Goal: Task Accomplishment & Management: Manage account settings

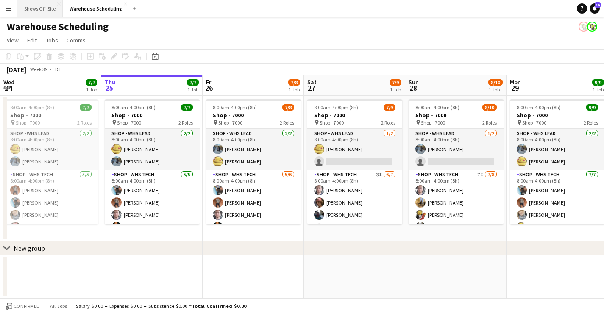
click at [41, 14] on button "Shows Off-Site Close" at bounding box center [39, 8] width 45 height 17
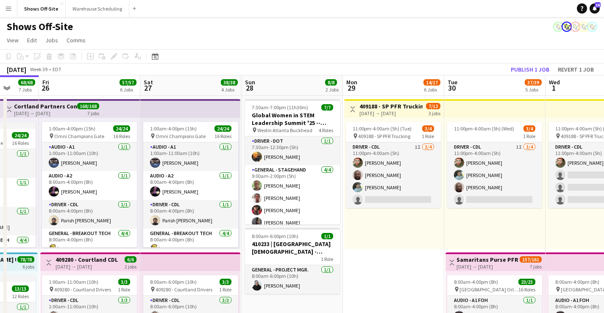
scroll to position [0, 266]
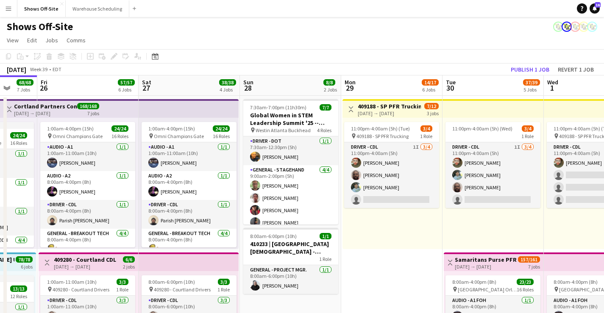
drag, startPoint x: 423, startPoint y: 150, endPoint x: 258, endPoint y: 139, distance: 165.1
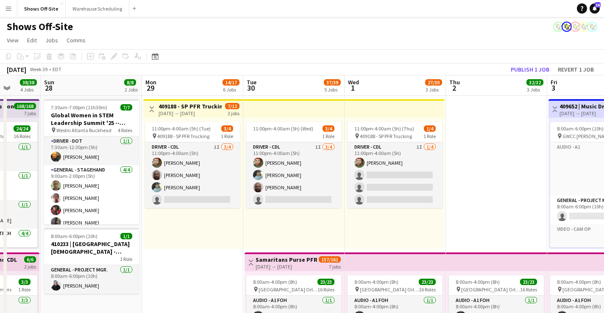
scroll to position [0, 264]
drag, startPoint x: 457, startPoint y: 161, endPoint x: 257, endPoint y: 159, distance: 199.5
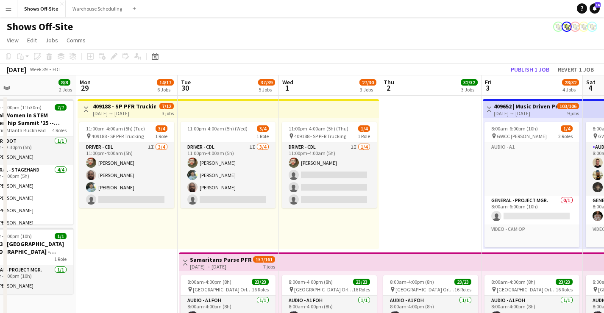
scroll to position [0, 255]
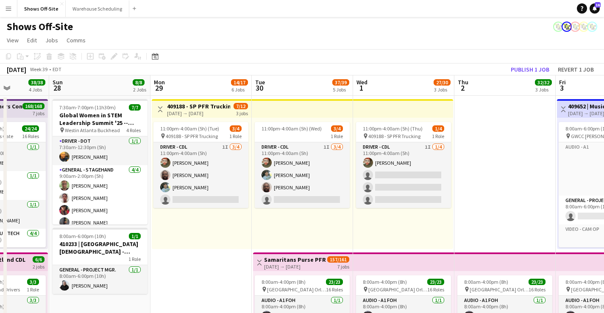
drag, startPoint x: 460, startPoint y: 166, endPoint x: 368, endPoint y: 155, distance: 93.0
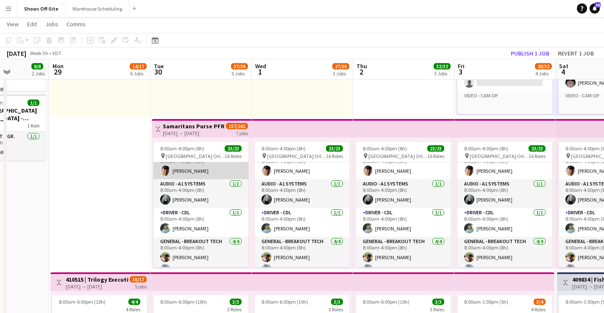
scroll to position [0, 0]
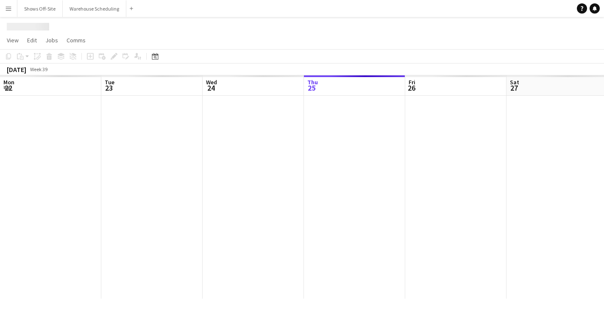
scroll to position [0, 202]
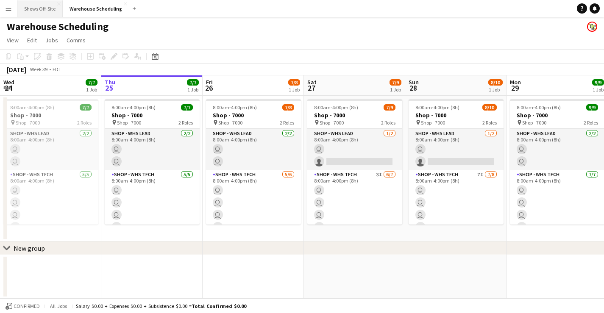
click at [31, 10] on button "Shows Off-Site Close" at bounding box center [39, 8] width 45 height 17
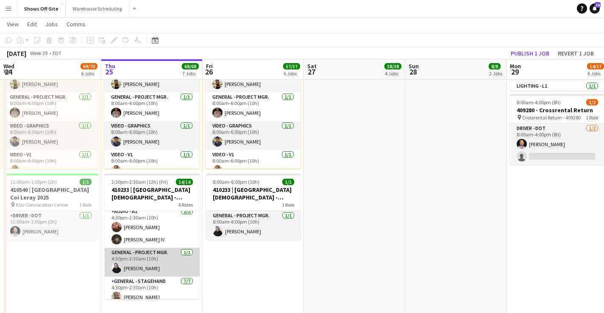
click at [119, 269] on app-user-avatar at bounding box center [116, 268] width 10 height 10
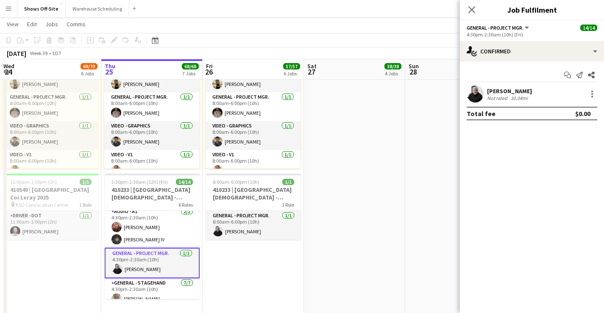
click at [477, 95] on app-user-avatar at bounding box center [474, 94] width 17 height 17
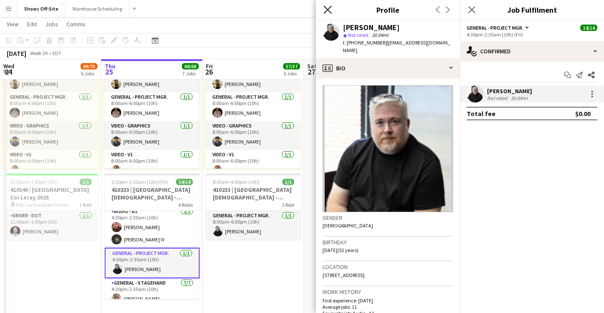
click at [326, 6] on icon "Close pop-in" at bounding box center [327, 10] width 8 height 8
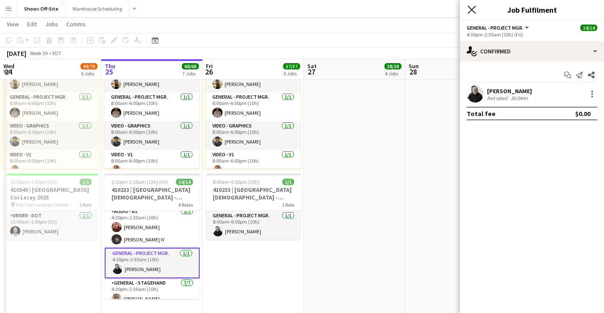
click at [472, 9] on icon at bounding box center [471, 10] width 8 height 8
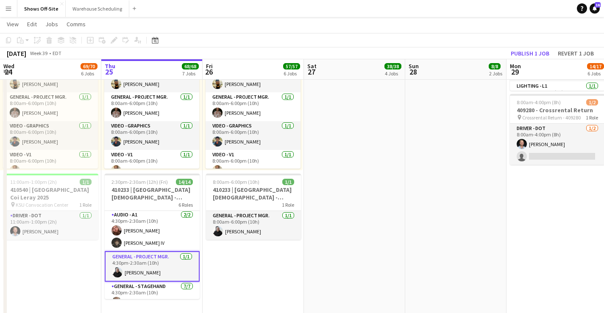
click at [152, 269] on app-card-role "General - Project Mgr. 1/1 4:30pm-2:30am (10h) Alan Kirkland" at bounding box center [152, 266] width 95 height 31
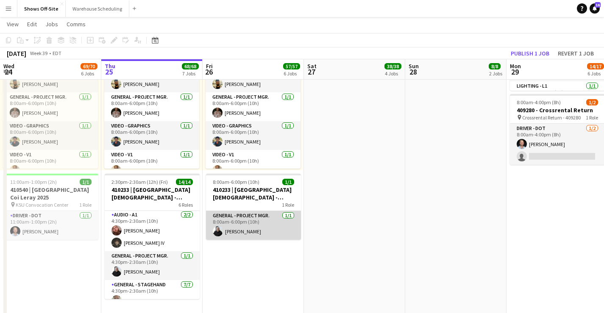
click at [230, 229] on app-card-role "General - Project Mgr. 1/1 8:00am-6:00pm (10h) Alan Kirkland" at bounding box center [253, 225] width 95 height 29
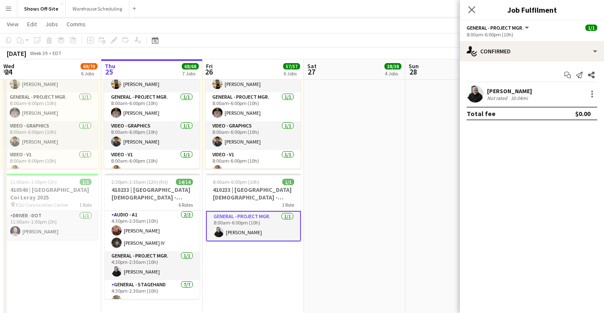
click at [521, 92] on div "[PERSON_NAME]" at bounding box center [509, 91] width 45 height 8
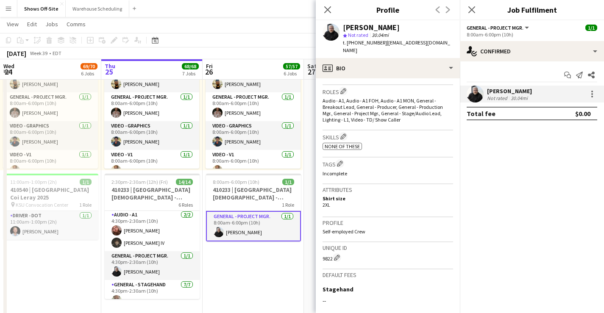
scroll to position [264, 0]
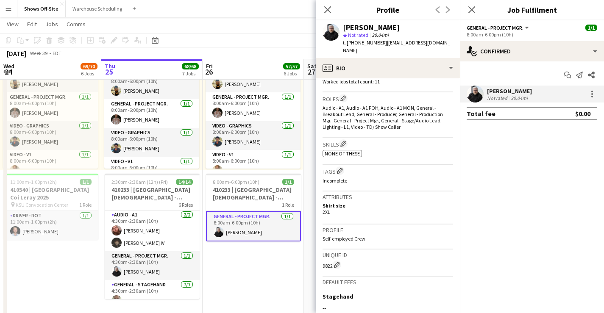
click at [435, 166] on h3 "Tags Edit crew company tags" at bounding box center [387, 170] width 130 height 9
